Goal: Transaction & Acquisition: Purchase product/service

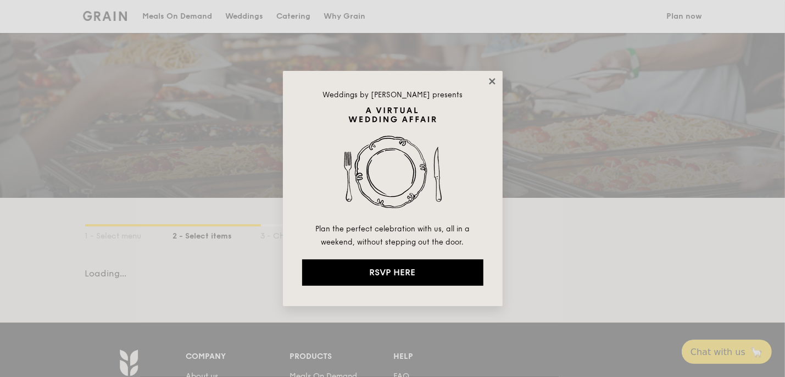
click at [493, 80] on icon at bounding box center [492, 81] width 6 height 6
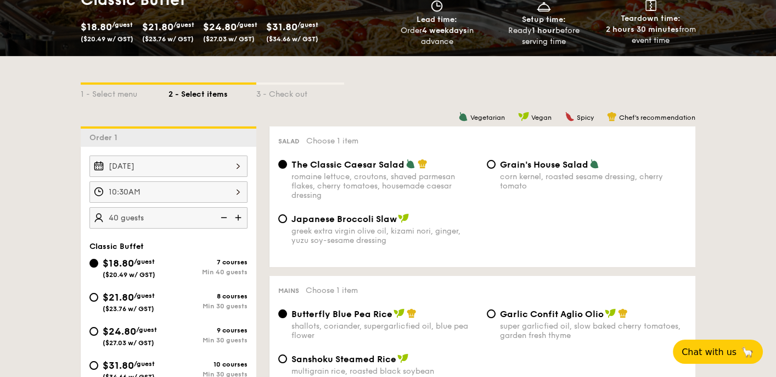
scroll to position [275, 0]
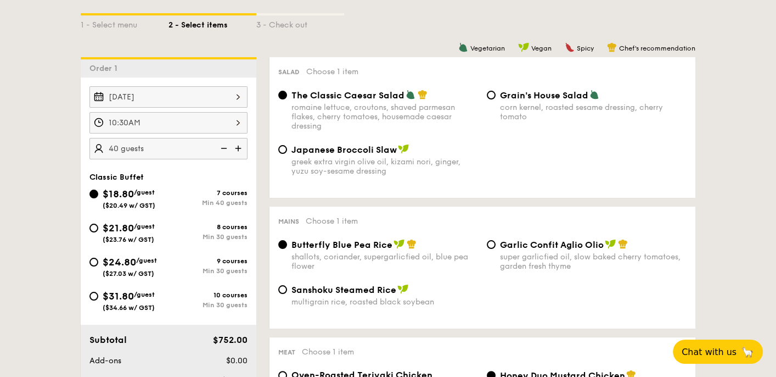
click at [130, 226] on span "$21.80" at bounding box center [118, 228] width 31 height 12
click at [98, 226] on input "$21.80 /guest ($23.76 w/ GST) 8 courses Min 30 guests" at bounding box center [94, 227] width 9 height 9
radio input "true"
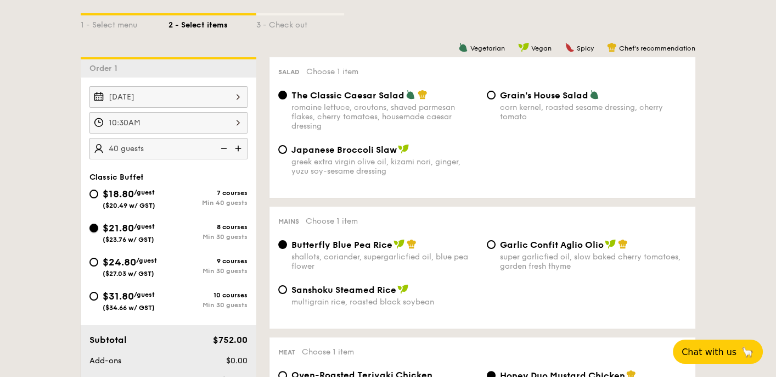
radio input "true"
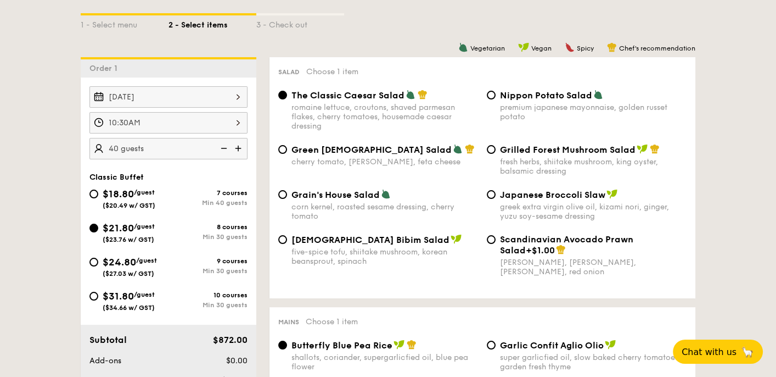
click at [225, 146] on img at bounding box center [223, 148] width 16 height 21
type input "30 guests"
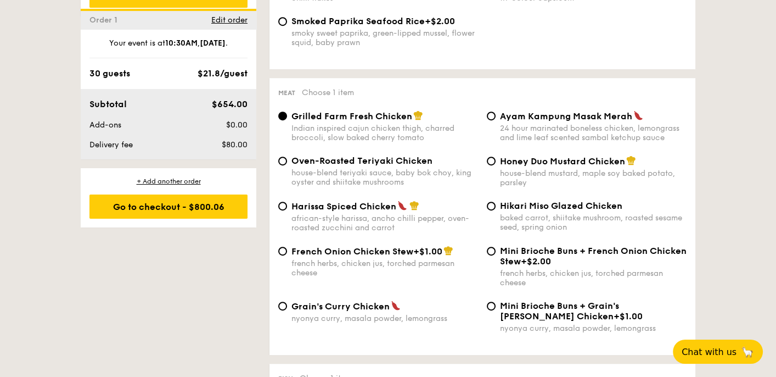
scroll to position [824, 0]
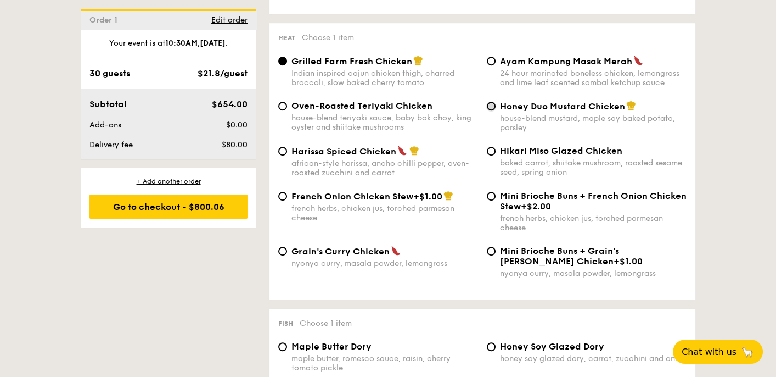
click at [494, 110] on input "Honey Duo Mustard Chicken house-blend mustard, maple soy baked potato, parsley" at bounding box center [491, 106] width 9 height 9
radio input "true"
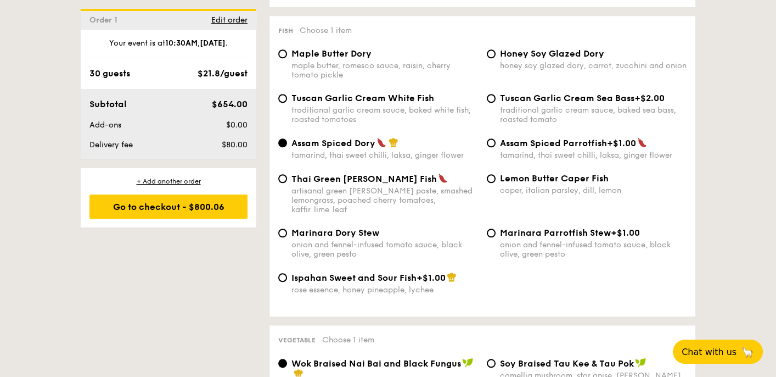
scroll to position [1098, 0]
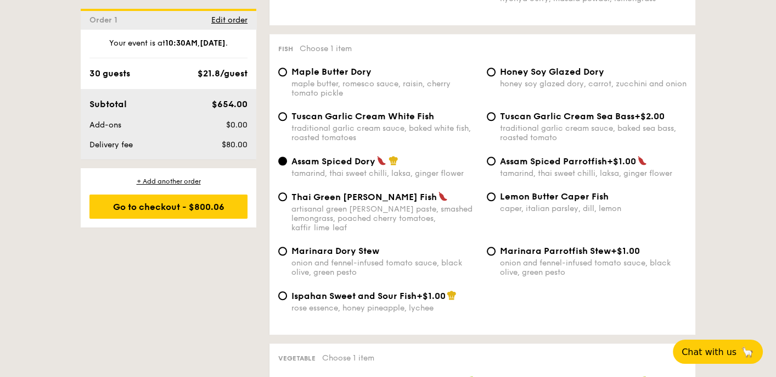
click at [288, 130] on div "Tuscan Garlic Cream White Fish traditional garlic cream sauce, baked white fish…" at bounding box center [378, 126] width 209 height 31
click at [284, 121] on input "Tuscan Garlic Cream White Fish traditional garlic cream sauce, baked white fish…" at bounding box center [282, 116] width 9 height 9
radio input "true"
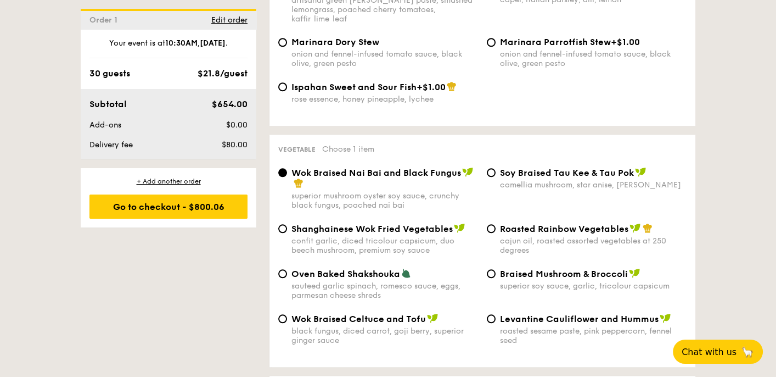
scroll to position [1373, 0]
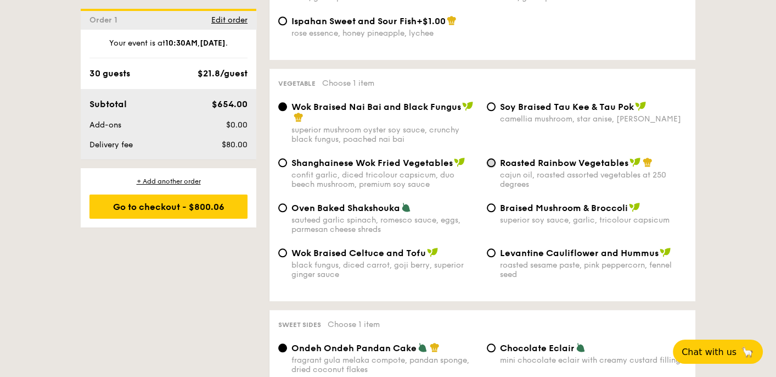
click at [495, 167] on input "Roasted Rainbow Vegetables cajun oil, roasted assorted vegetables at 250 degrees" at bounding box center [491, 162] width 9 height 9
radio input "true"
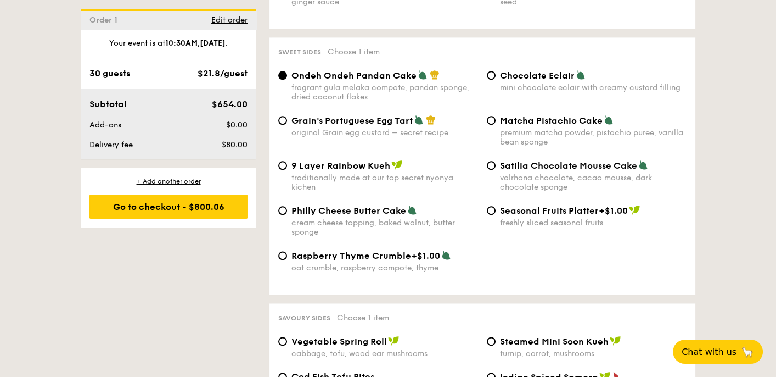
scroll to position [1647, 0]
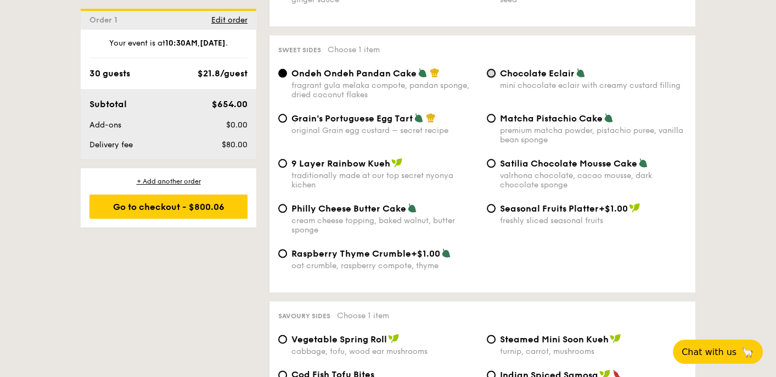
click at [489, 77] on input "Chocolate Eclair mini chocolate eclair with creamy custard filling" at bounding box center [491, 73] width 9 height 9
radio input "true"
click at [282, 77] on input "Ondeh Ondeh Pandan Cake fragrant [PERSON_NAME] melaka compote, pandan sponge, d…" at bounding box center [282, 73] width 9 height 9
radio input "true"
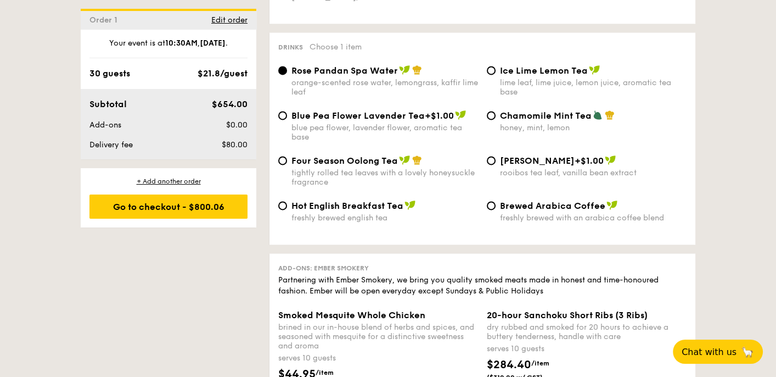
scroll to position [2141, 0]
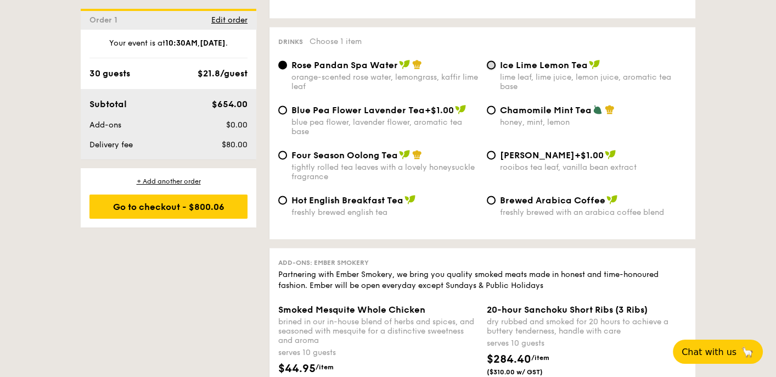
click at [493, 69] on input "Ice Lime Lemon Tea lime leaf, lime juice, lemon juice, aromatic tea base" at bounding box center [491, 64] width 9 height 9
radio input "true"
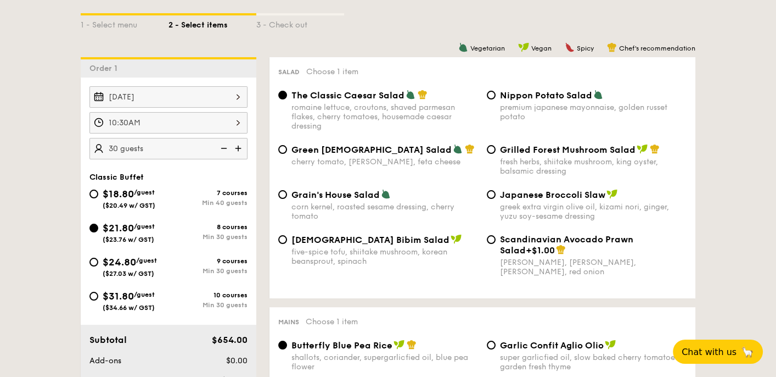
scroll to position [329, 0]
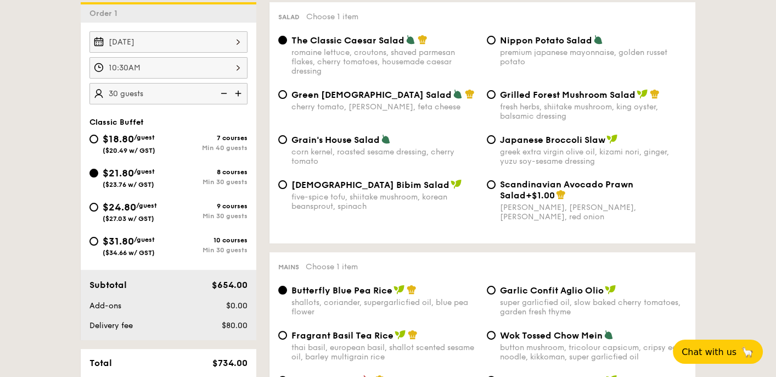
click at [212, 40] on div "[DATE]" at bounding box center [169, 41] width 158 height 21
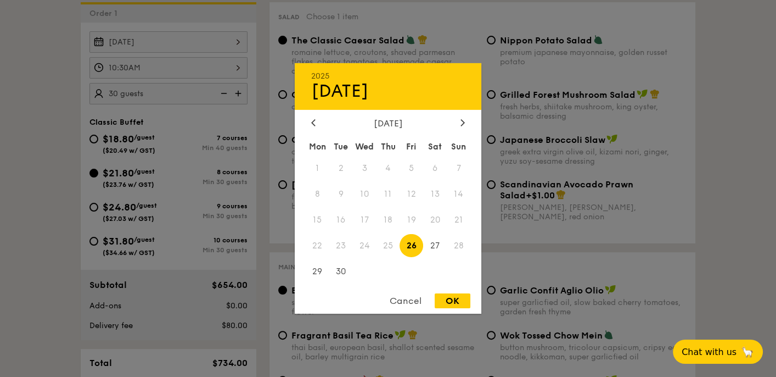
click at [261, 58] on div at bounding box center [388, 188] width 776 height 377
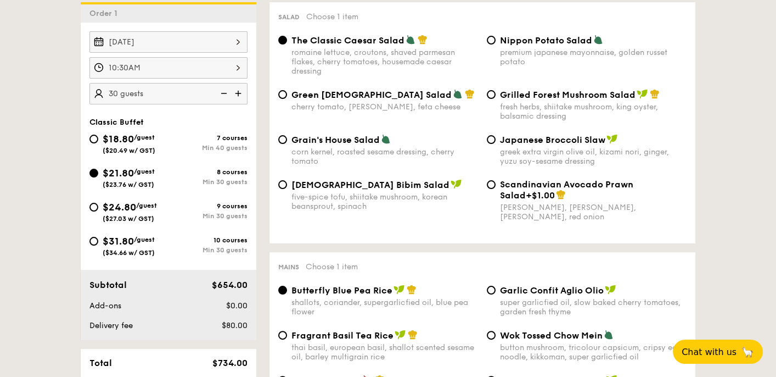
click at [241, 70] on div "10:30AM" at bounding box center [169, 67] width 158 height 21
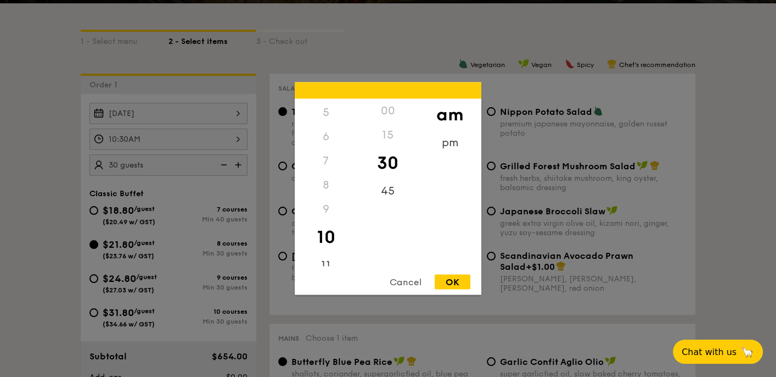
scroll to position [275, 0]
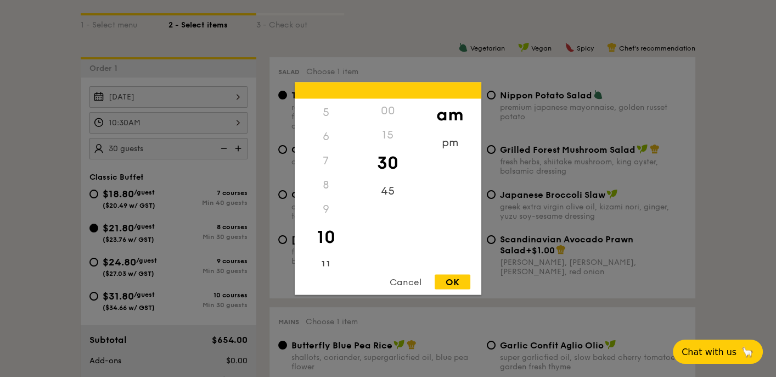
click at [388, 112] on div "00" at bounding box center [388, 111] width 62 height 24
drag, startPoint x: 388, startPoint y: 112, endPoint x: 419, endPoint y: 195, distance: 88.9
click at [419, 195] on div "am pm" at bounding box center [450, 182] width 62 height 167
click at [456, 279] on div "OK" at bounding box center [453, 282] width 36 height 15
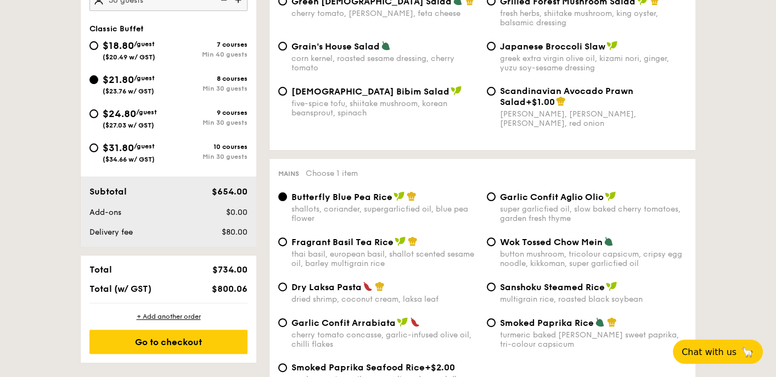
scroll to position [494, 0]
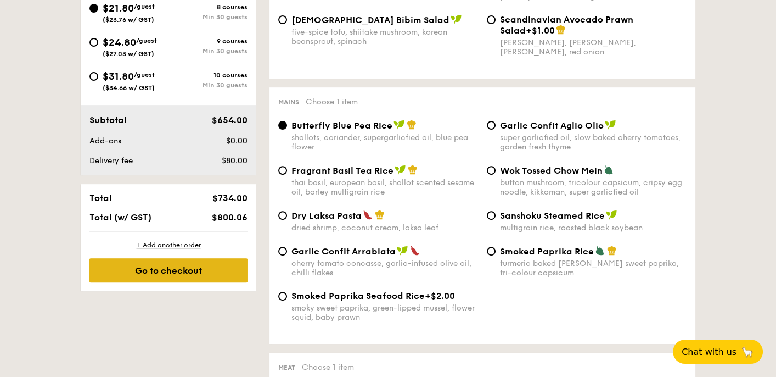
click at [173, 267] on div "Go to checkout" at bounding box center [169, 270] width 158 height 24
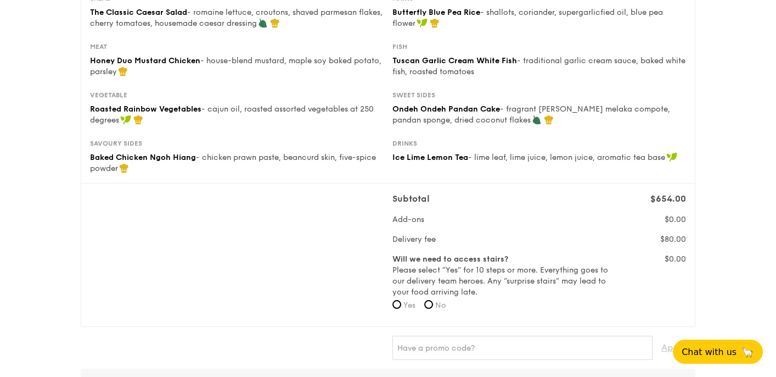
scroll to position [220, 0]
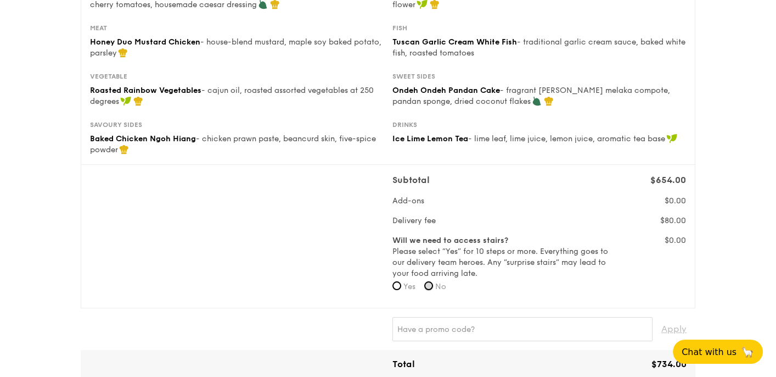
click at [428, 286] on input "No" at bounding box center [428, 285] width 9 height 9
radio input "true"
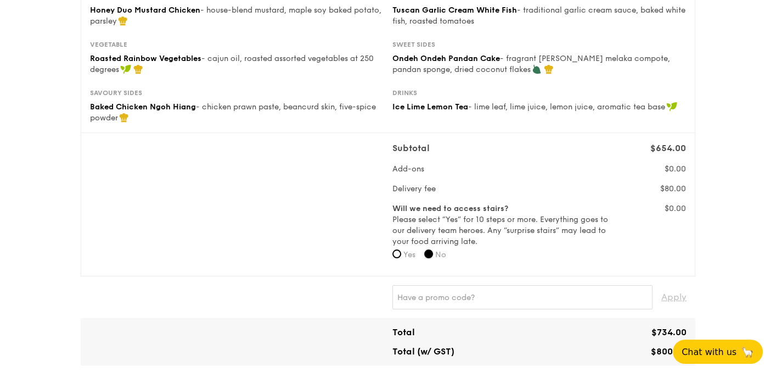
scroll to position [329, 0]
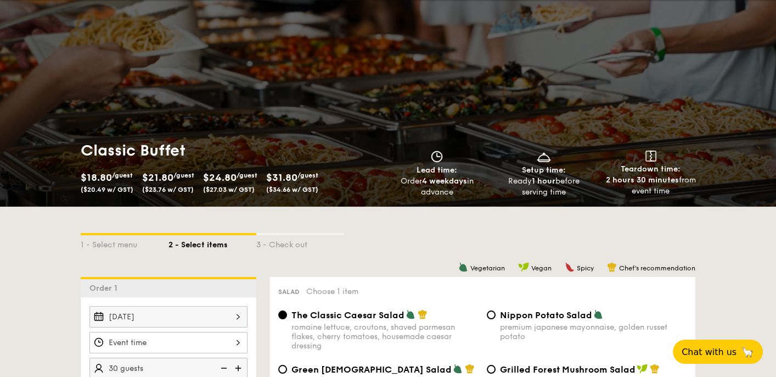
scroll to position [220, 0]
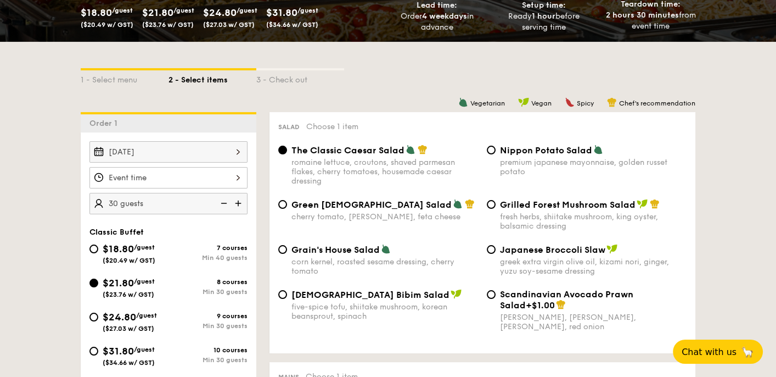
click at [158, 177] on div at bounding box center [169, 177] width 158 height 21
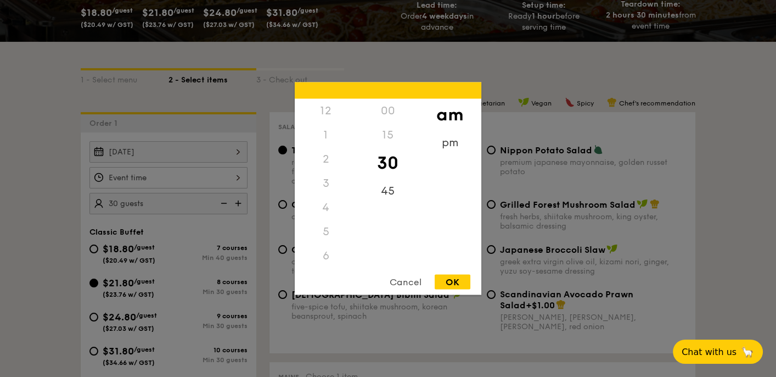
scroll to position [119, 0]
click at [455, 283] on div "OK" at bounding box center [453, 282] width 36 height 15
type input "10:30AM"
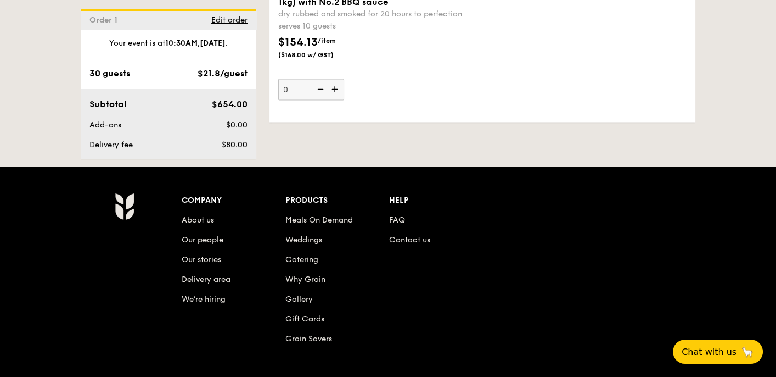
scroll to position [2505, 0]
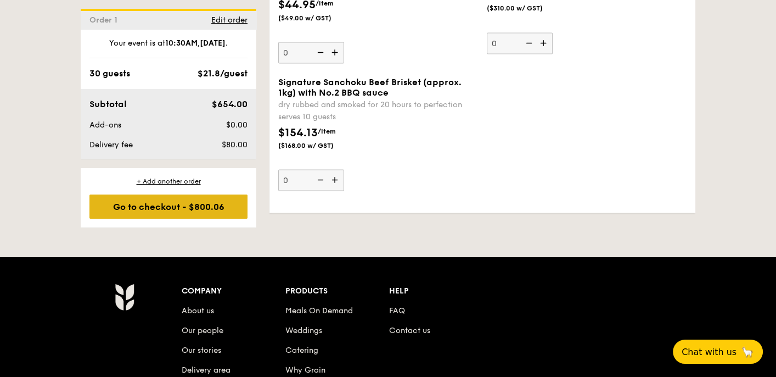
click at [157, 202] on div "Go to checkout - $800.06" at bounding box center [169, 206] width 158 height 24
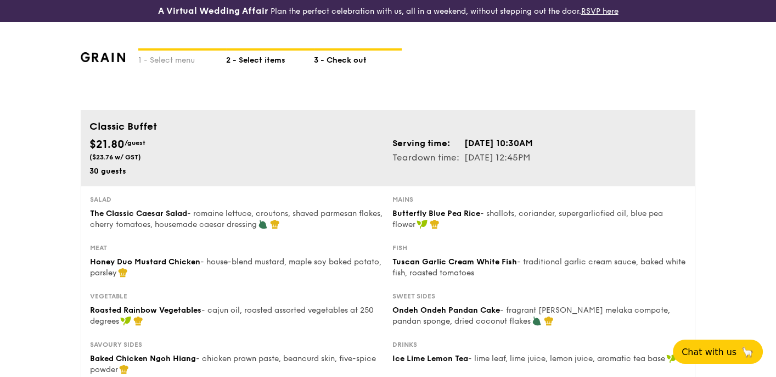
click at [255, 58] on div "2 - Select items" at bounding box center [270, 58] width 88 height 15
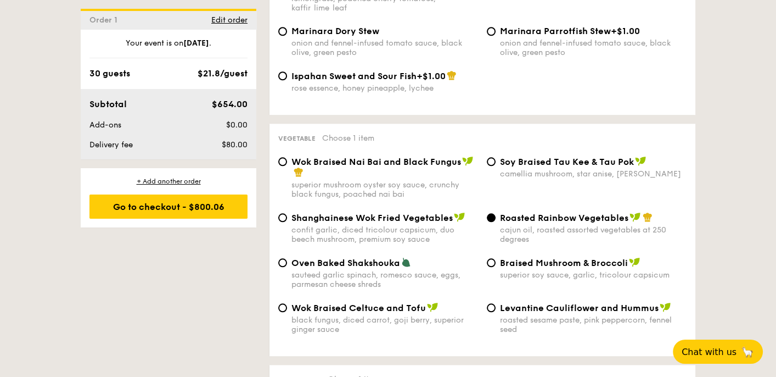
scroll to position [1428, 0]
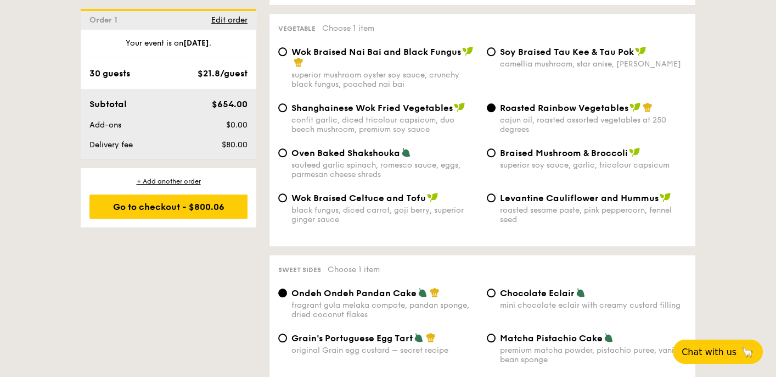
click at [527, 158] on span "Braised Mushroom & Broccoli" at bounding box center [564, 153] width 128 height 10
click at [496, 157] on input "Braised Mushroom & Broccoli superior soy sauce, garlic, tricolour capsicum" at bounding box center [491, 152] width 9 height 9
radio input "true"
click at [527, 111] on span "Roasted Rainbow Vegetables" at bounding box center [564, 108] width 128 height 10
click at [496, 111] on input "Roasted Rainbow Vegetables cajun oil, roasted assorted vegetables at 250 degrees" at bounding box center [491, 107] width 9 height 9
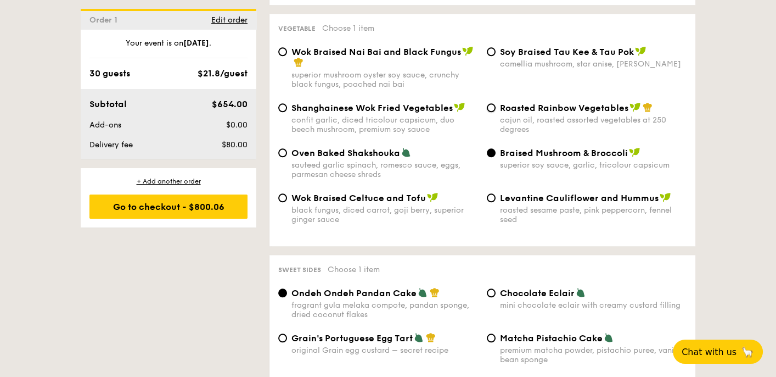
radio input "true"
click at [534, 158] on span "Braised Mushroom & Broccoli" at bounding box center [564, 153] width 128 height 10
click at [496, 157] on input "Braised Mushroom & Broccoli superior soy sauce, garlic, tricolour capsicum" at bounding box center [491, 152] width 9 height 9
radio input "true"
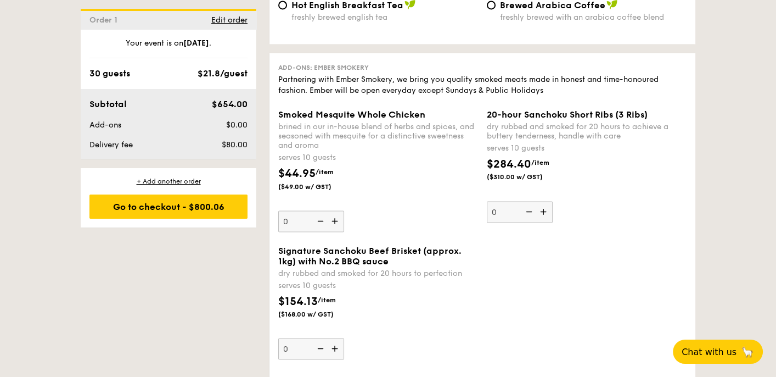
scroll to position [2306, 0]
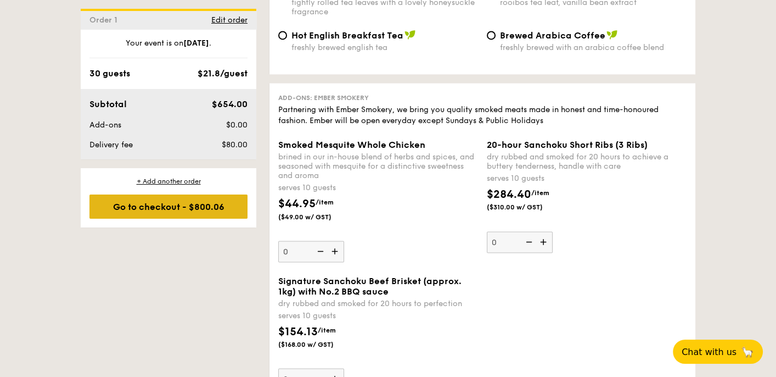
click at [165, 211] on div "Go to checkout - $800.06" at bounding box center [169, 206] width 158 height 24
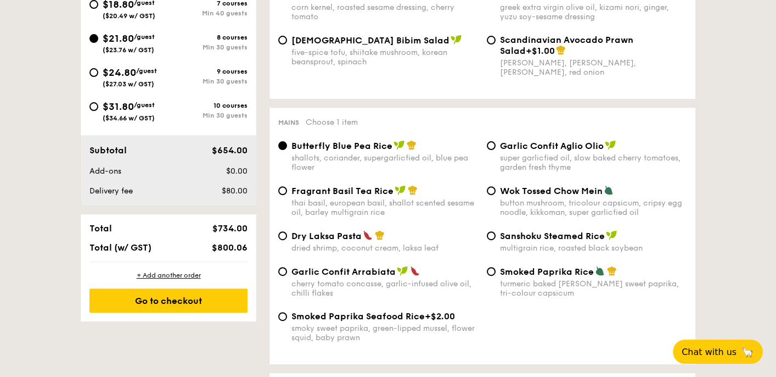
scroll to position [315, 0]
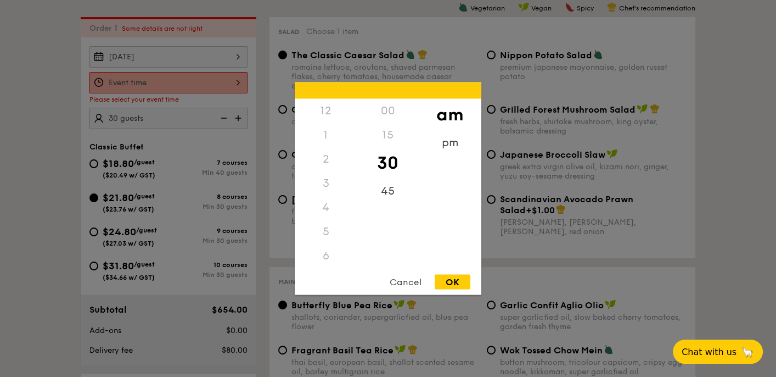
click at [191, 83] on div "12 1 2 3 4 5 6 7 8 9 10 11 00 15 30 45 am pm Cancel OK" at bounding box center [169, 82] width 158 height 21
click at [451, 283] on div "OK" at bounding box center [453, 282] width 36 height 15
type input "10:30AM"
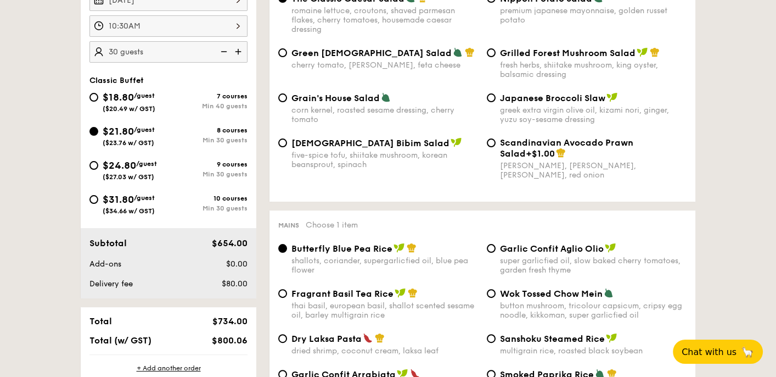
scroll to position [424, 0]
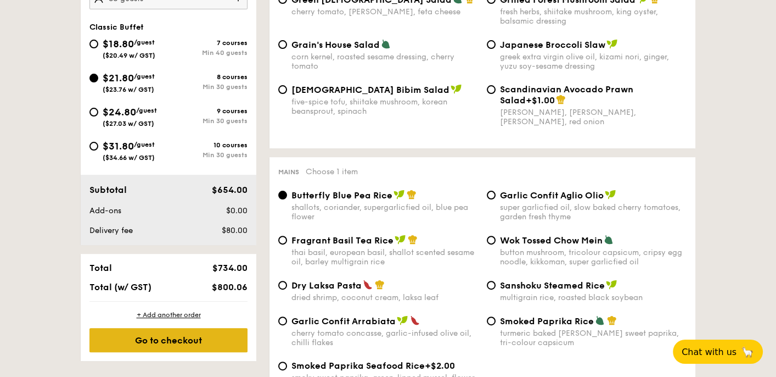
click at [160, 338] on div "Go to checkout" at bounding box center [169, 340] width 158 height 24
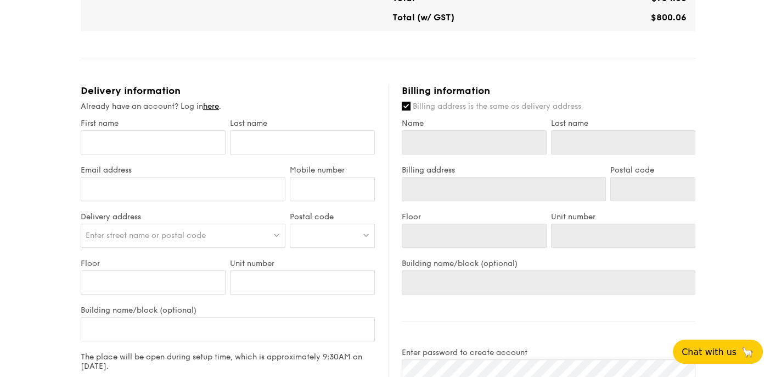
scroll to position [604, 0]
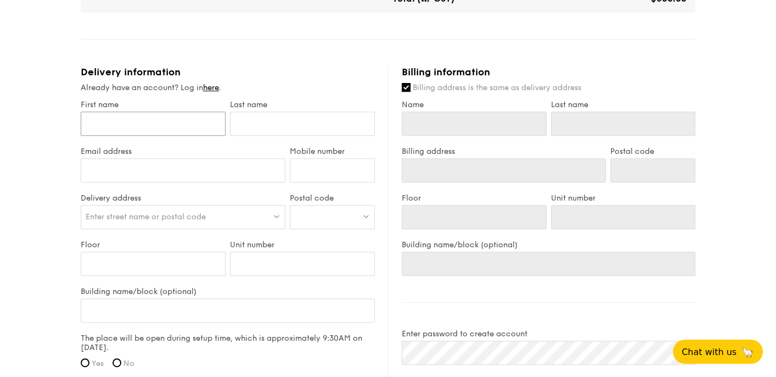
click at [152, 120] on input "First name" at bounding box center [153, 123] width 145 height 24
type input "A"
type input "Am"
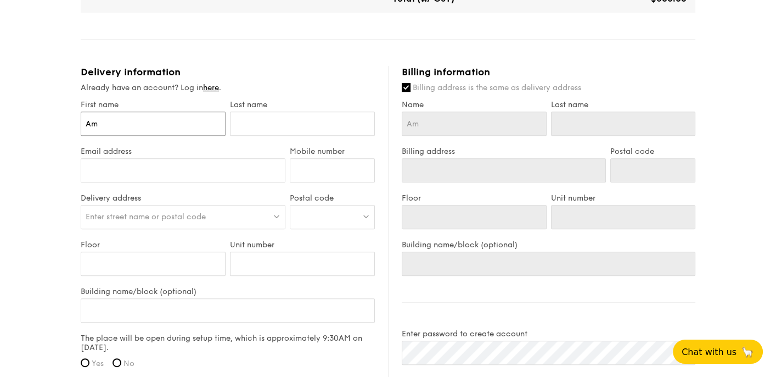
type input "Amy"
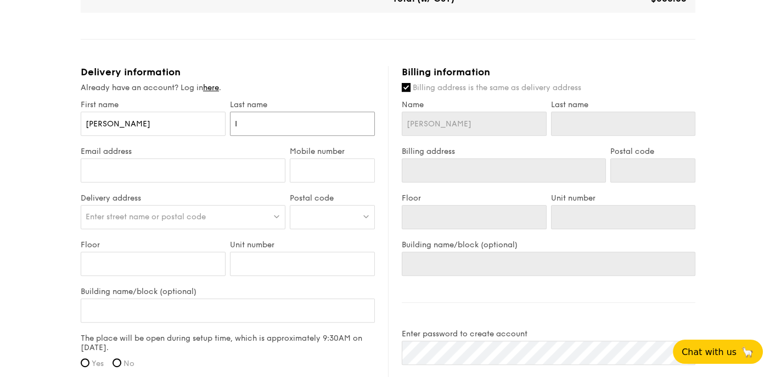
type input "IO"
type input "I"
type input "O"
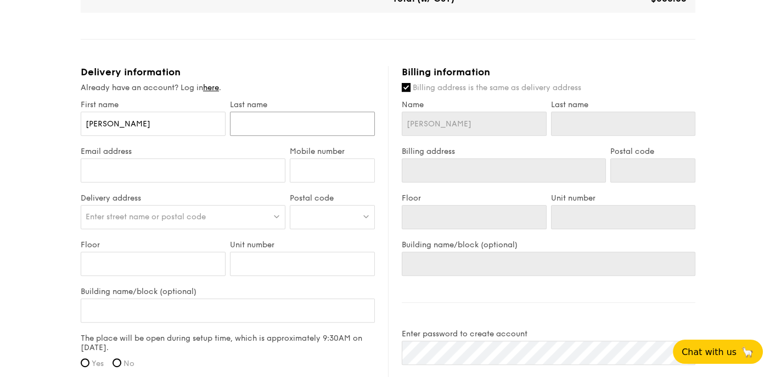
type input "O"
type input "Oh"
click at [134, 160] on input "Email address" at bounding box center [183, 170] width 205 height 24
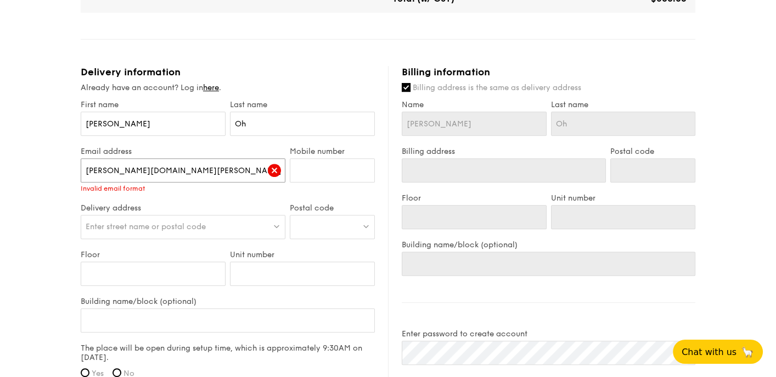
click at [133, 169] on input "amy.cl" at bounding box center [183, 170] width 205 height 24
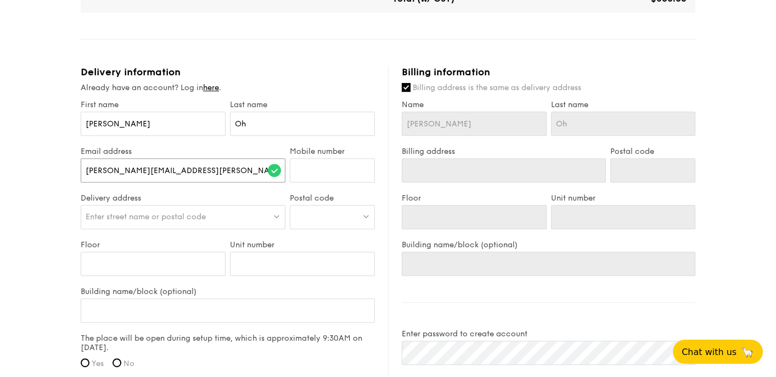
type input "amy.cl.oh@exxonmobil.com"
click at [343, 165] on input "Mobile number" at bounding box center [332, 170] width 85 height 24
type input "97221193"
click at [187, 222] on div "Enter street name or postal code" at bounding box center [183, 217] width 205 height 24
click at [322, 217] on div at bounding box center [332, 217] width 85 height 24
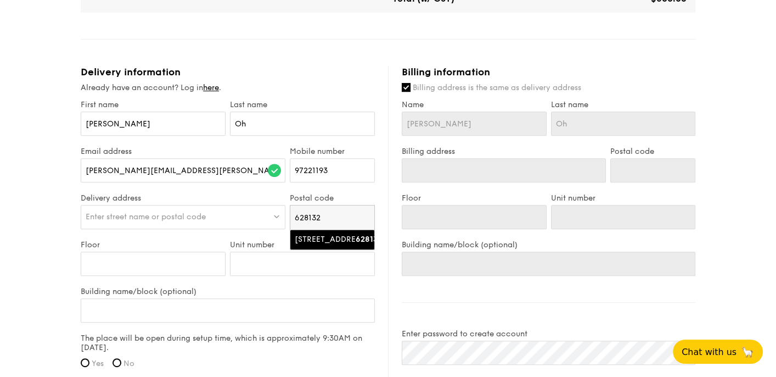
type input "628132"
click at [322, 245] on div "35 Shipyard Road" at bounding box center [323, 239] width 57 height 11
type input "35 Shipyard Road"
type input "628132"
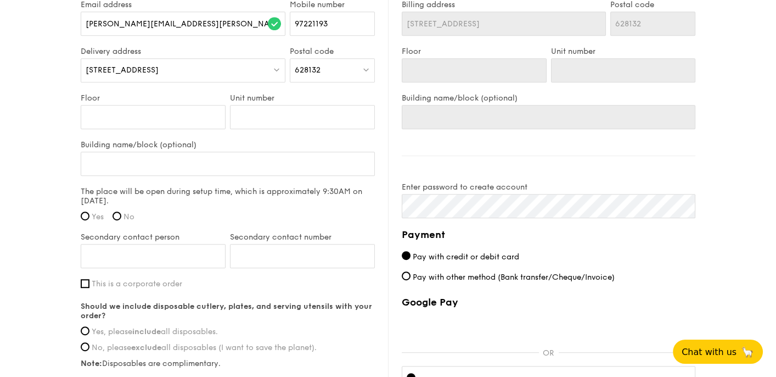
scroll to position [769, 0]
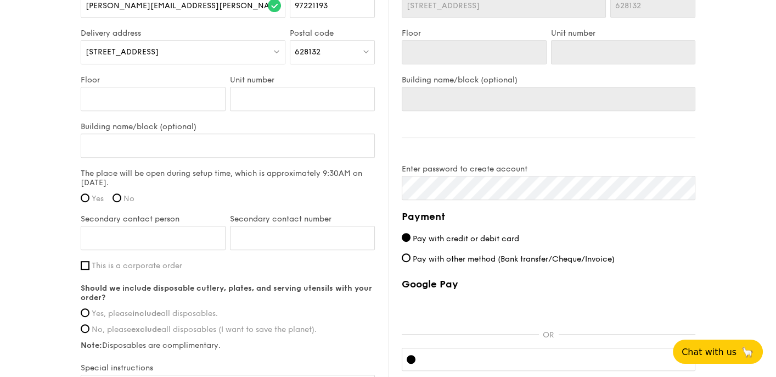
click at [90, 199] on label "Yes" at bounding box center [92, 198] width 23 height 9
click at [90, 199] on input "Yes" at bounding box center [85, 197] width 9 height 9
radio input "true"
click at [159, 236] on input "Secondary contact person" at bounding box center [153, 238] width 145 height 24
type input "Girish"
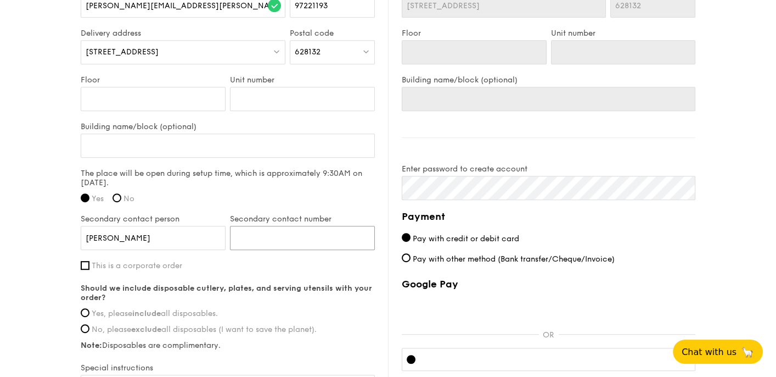
click at [278, 245] on input "Secondary contact number" at bounding box center [302, 238] width 145 height 24
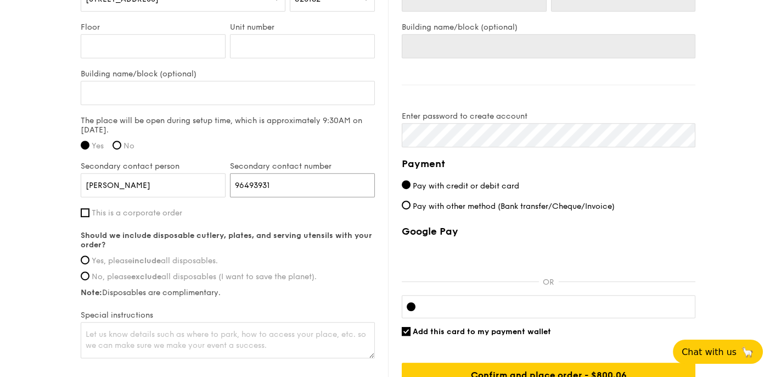
scroll to position [918, 0]
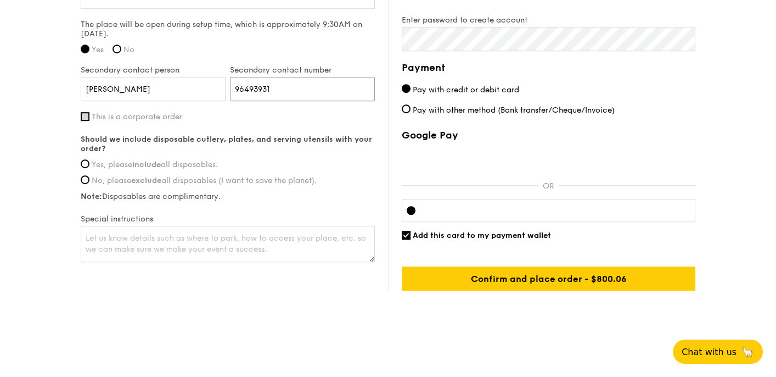
type input "96493931"
click at [87, 114] on input "This is a corporate order" at bounding box center [85, 116] width 9 height 9
checkbox input "true"
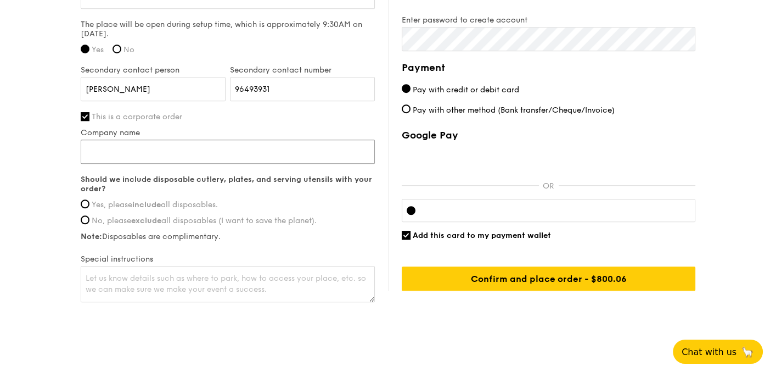
click at [168, 148] on input "Company name" at bounding box center [228, 151] width 294 height 24
type input "ExxonMobil Asia Pacific Pte Ltd"
click at [83, 203] on input "Yes, please include all disposables." at bounding box center [85, 203] width 9 height 9
radio input "true"
click at [203, 283] on textarea at bounding box center [228, 284] width 294 height 36
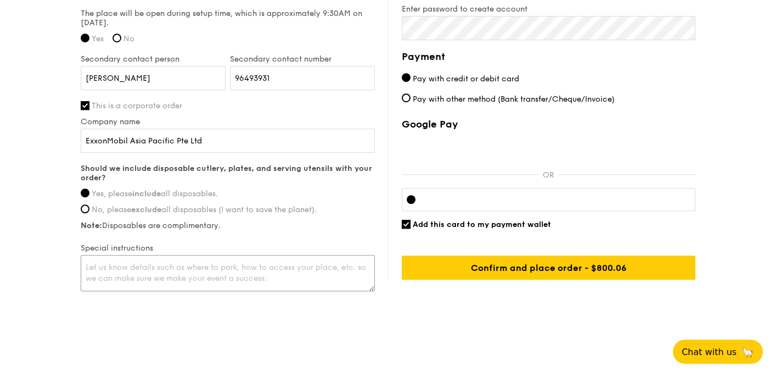
scroll to position [932, 0]
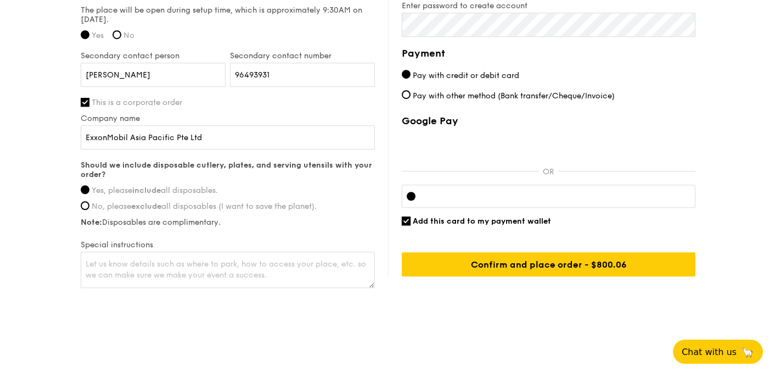
click at [404, 218] on input "Add this card to my payment wallet" at bounding box center [406, 220] width 9 height 9
checkbox input "false"
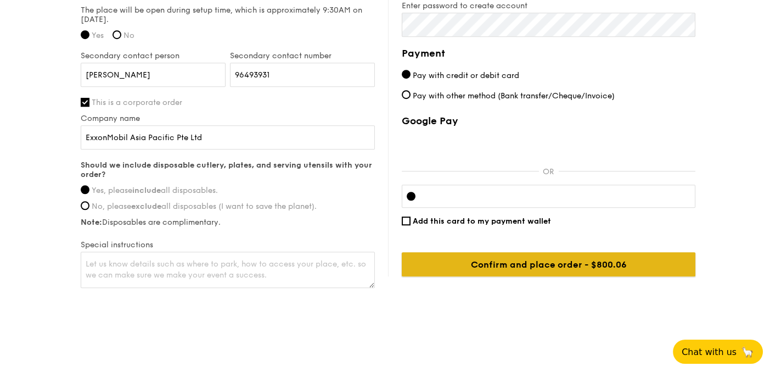
click at [553, 264] on input "Confirm and place order - $800.06" at bounding box center [549, 264] width 294 height 24
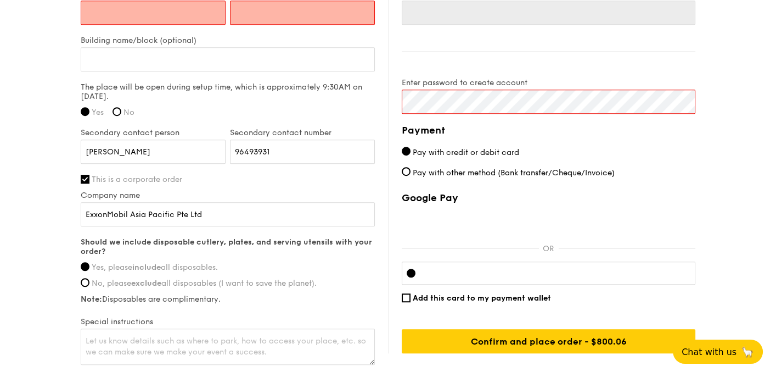
scroll to position [690, 0]
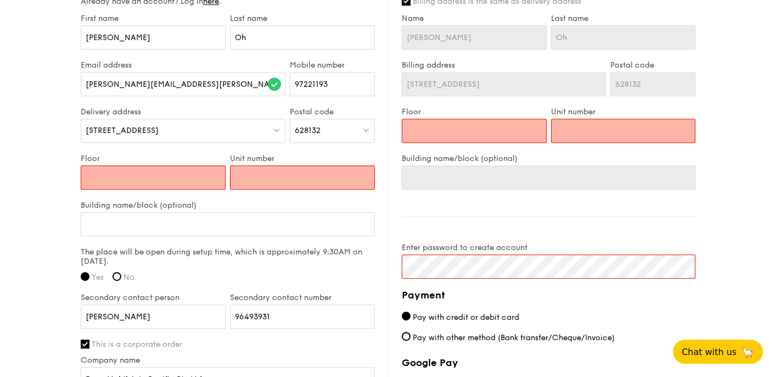
click at [161, 172] on input "Floor" at bounding box center [153, 177] width 145 height 24
type input "0"
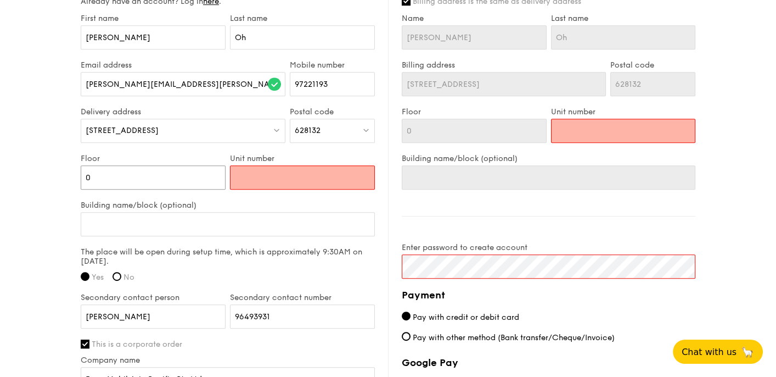
type input "01"
click at [267, 167] on input "Unit number" at bounding box center [302, 177] width 145 height 24
type input "0"
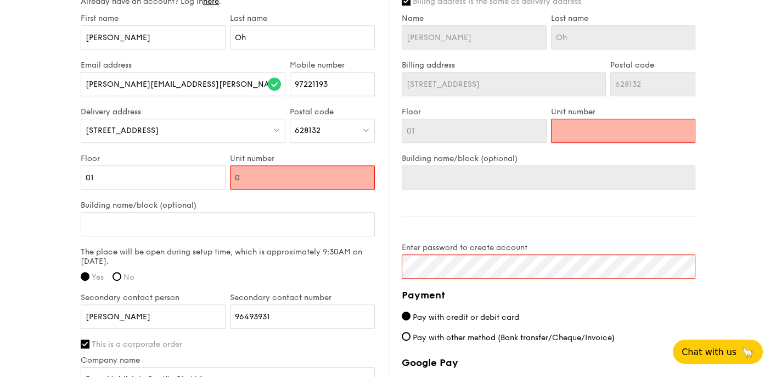
type input "0"
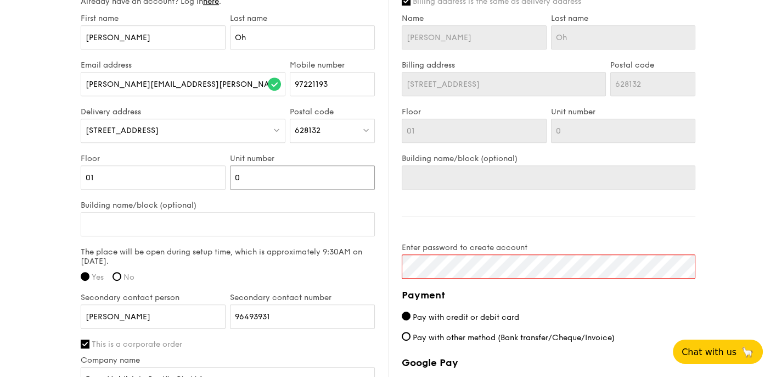
type input "01"
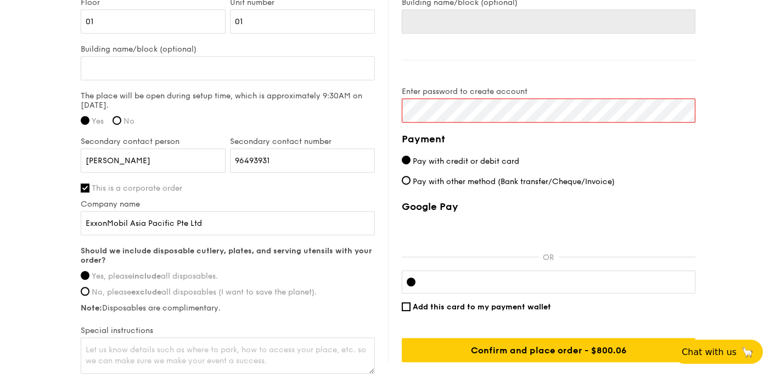
scroll to position [910, 0]
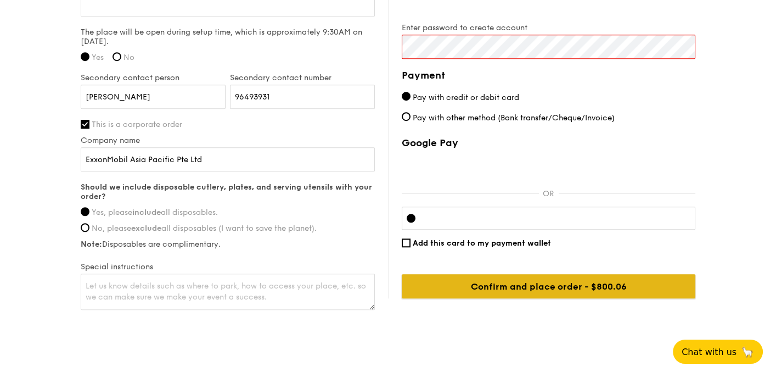
click at [585, 286] on input "Confirm and place order - $800.06" at bounding box center [549, 286] width 294 height 24
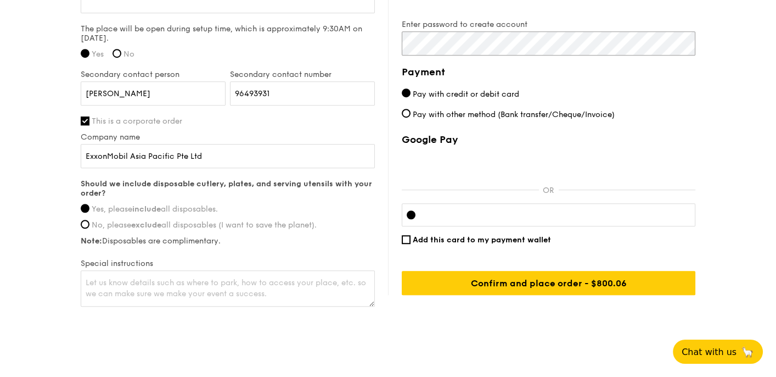
scroll to position [932, 0]
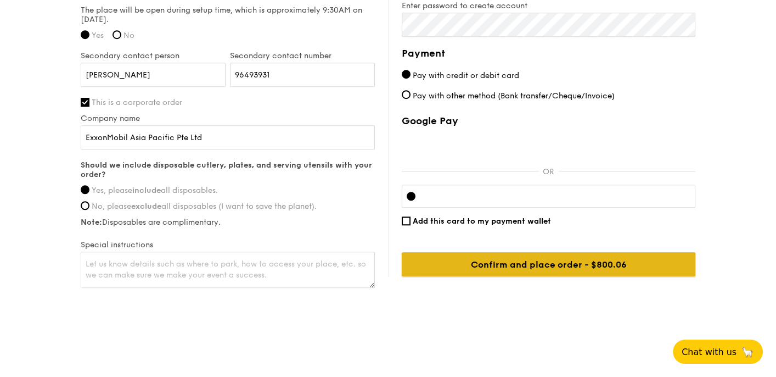
click at [572, 265] on input "Confirm and place order - $800.06" at bounding box center [549, 264] width 294 height 24
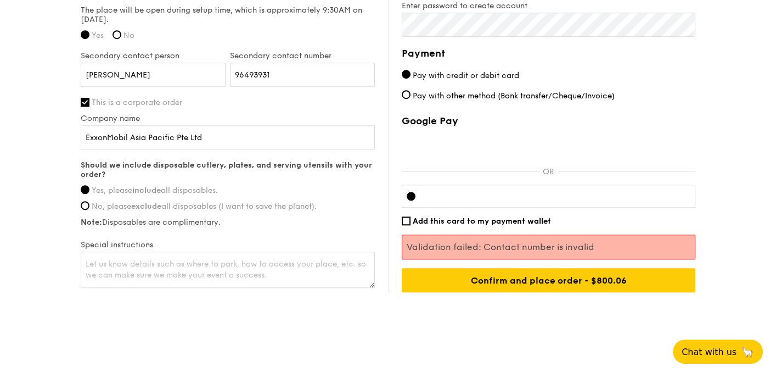
click at [480, 248] on p "Validation failed: Contact number is invalid" at bounding box center [549, 247] width 284 height 10
click at [599, 242] on p "Validation failed: Contact number is invalid" at bounding box center [549, 247] width 284 height 10
click at [587, 247] on p "Validation failed: Contact number is invalid" at bounding box center [549, 247] width 284 height 10
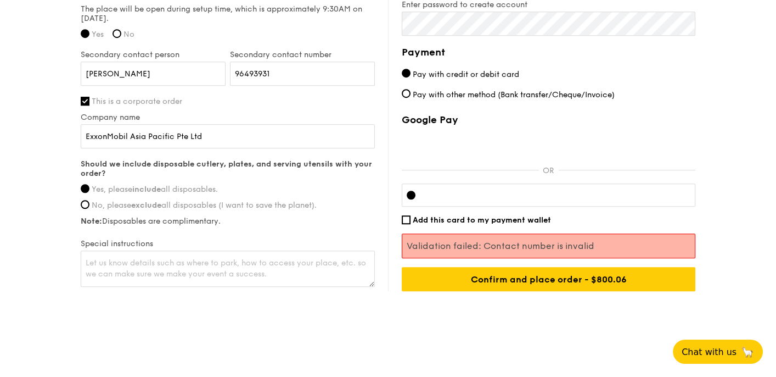
scroll to position [933, 0]
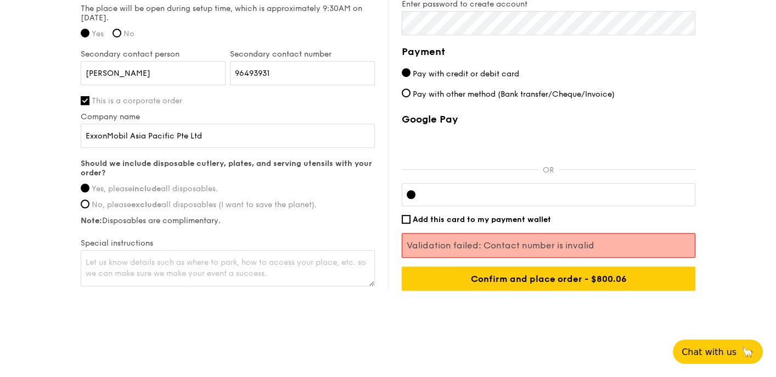
click at [539, 243] on p "Validation failed: Contact number is invalid" at bounding box center [549, 245] width 284 height 10
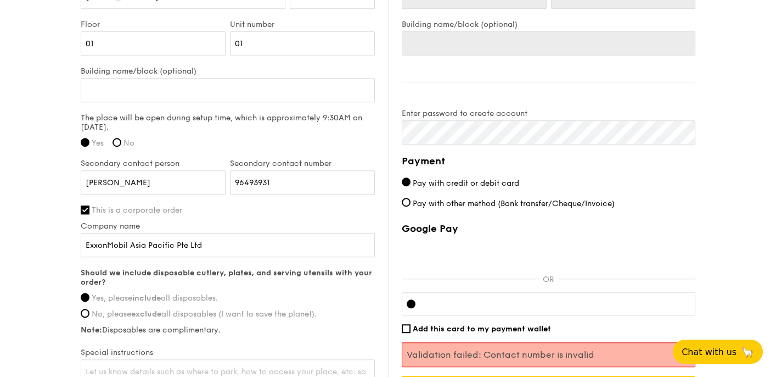
scroll to position [824, 0]
drag, startPoint x: 283, startPoint y: 179, endPoint x: 202, endPoint y: 176, distance: 81.9
click at [202, 176] on div "Secondary contact person Girish Secondary contact number 96493931" at bounding box center [228, 182] width 299 height 47
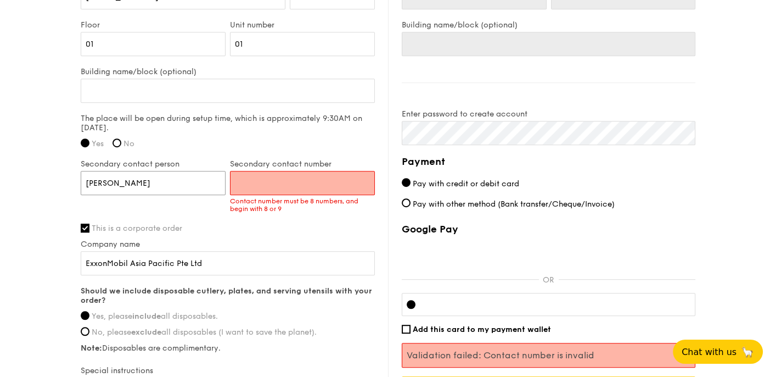
drag, startPoint x: 122, startPoint y: 179, endPoint x: 52, endPoint y: 170, distance: 70.4
type input "Amy"
click at [263, 176] on input "Secondary contact number" at bounding box center [302, 183] width 145 height 24
type input "60158075"
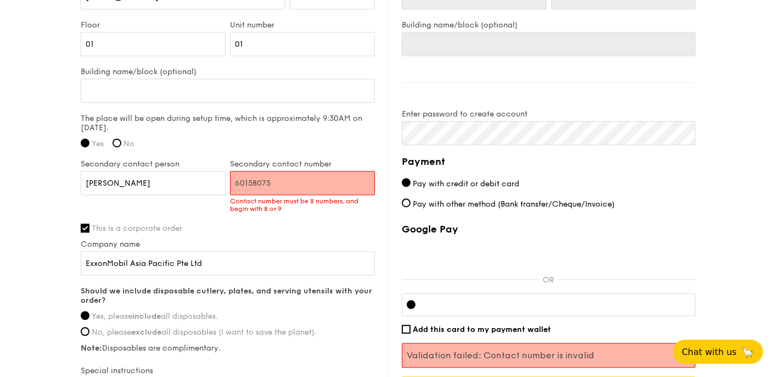
click at [302, 207] on div "Contact number must be 8 numbers, and begin with 8 or 9" at bounding box center [302, 204] width 145 height 15
click at [142, 186] on input "Amy" at bounding box center [153, 183] width 145 height 24
type input "A"
type input "Girish"
click at [285, 215] on div "Secondary contact number 60158075 Contact number must be 8 numbers, and begin w…" at bounding box center [302, 191] width 149 height 64
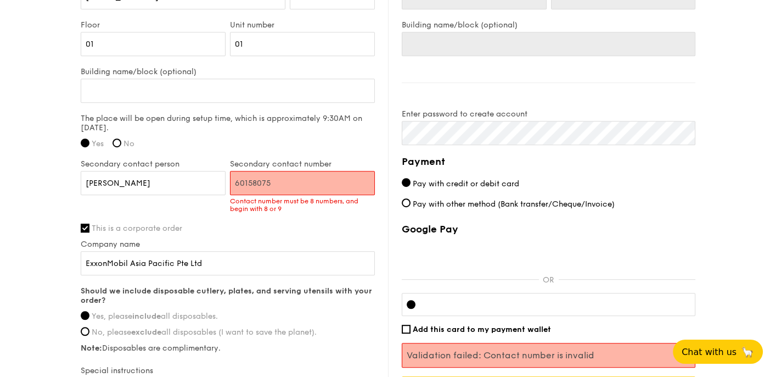
drag, startPoint x: 283, startPoint y: 179, endPoint x: 194, endPoint y: 181, distance: 89.0
click at [194, 181] on div "Secondary contact person Girish Secondary contact number 60158075 Contact numbe…" at bounding box center [228, 191] width 299 height 64
type input "96493931"
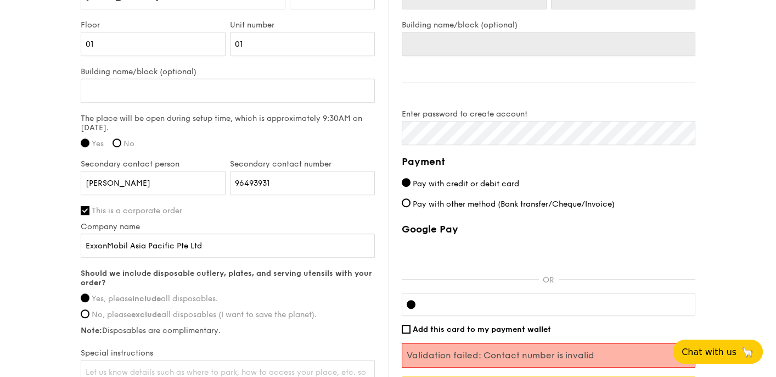
click at [315, 228] on div "First name Amy Last name Oh Email address amy.cl.oh@exxonmobil.com Mobile numbe…" at bounding box center [228, 139] width 294 height 518
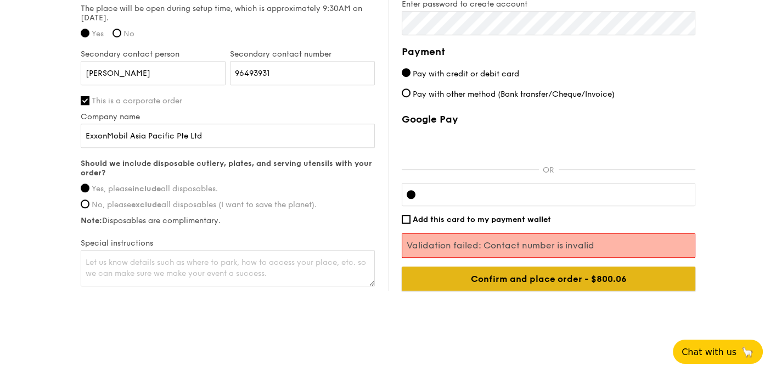
click at [546, 273] on input "Confirm and place order - $800.06" at bounding box center [549, 278] width 294 height 24
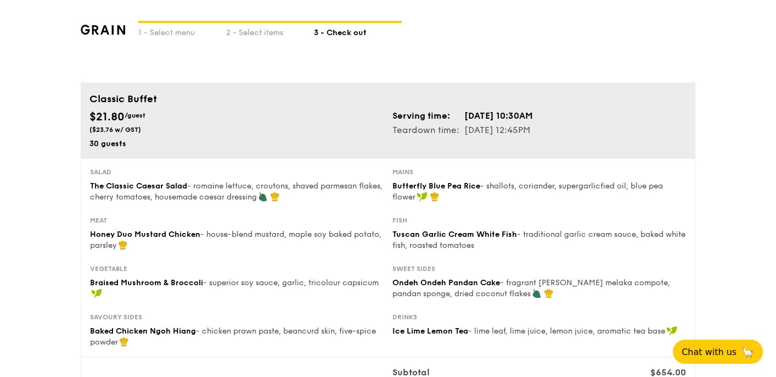
scroll to position [0, 0]
